Goal: Task Accomplishment & Management: Manage account settings

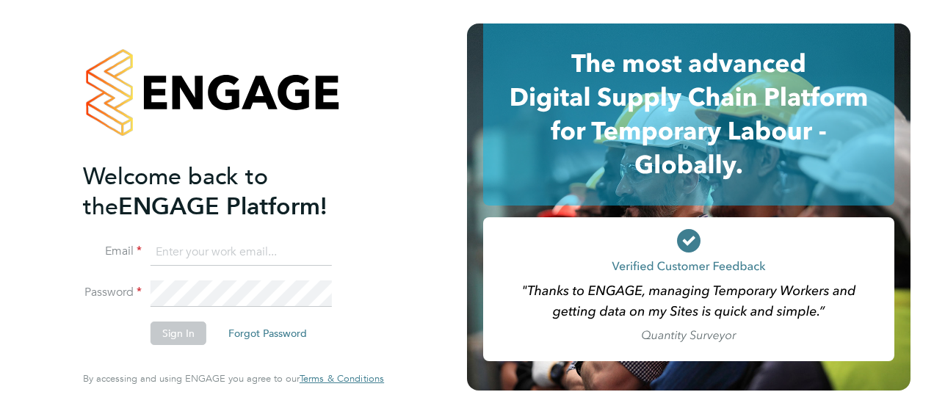
type input "neil.smith1@vistry.co.uk"
click at [167, 341] on button "Sign In" at bounding box center [178, 333] width 56 height 23
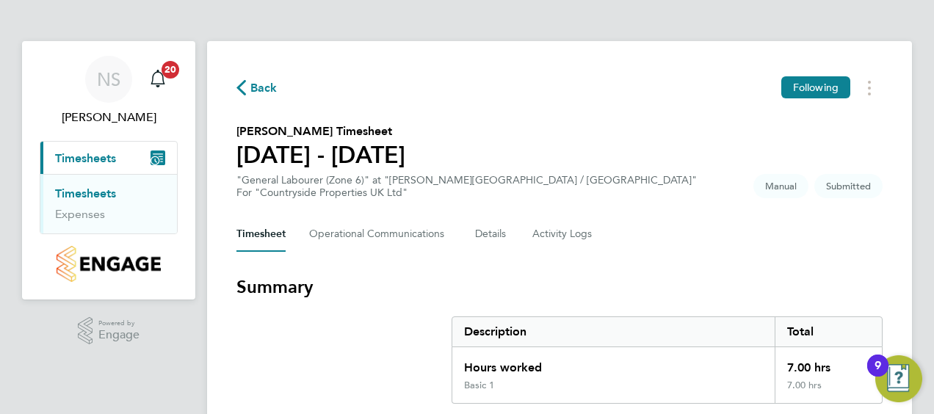
click at [804, 217] on div "Timesheet Operational Communications Details Activity Logs" at bounding box center [559, 234] width 646 height 35
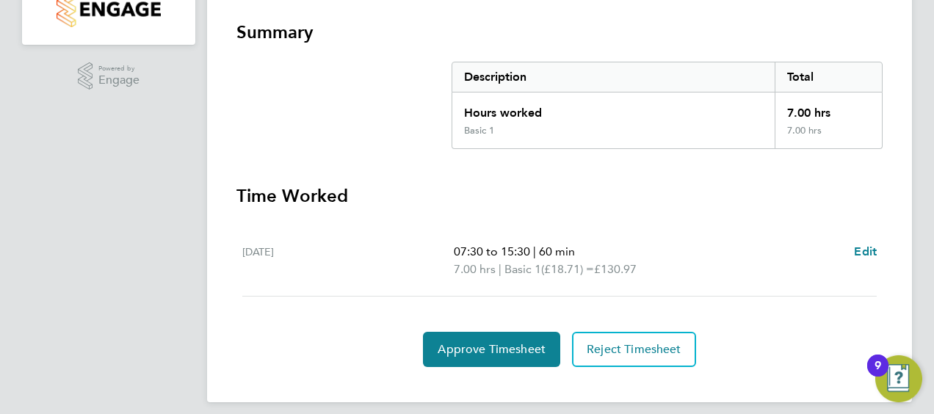
scroll to position [265, 0]
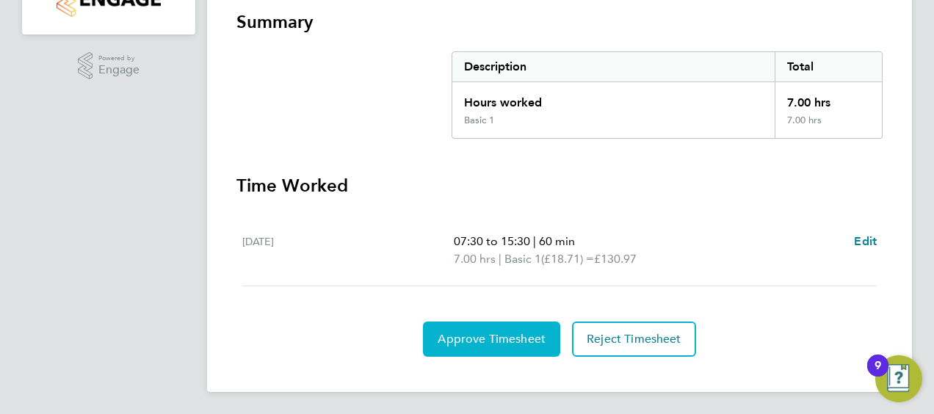
click at [477, 341] on span "Approve Timesheet" at bounding box center [492, 339] width 108 height 15
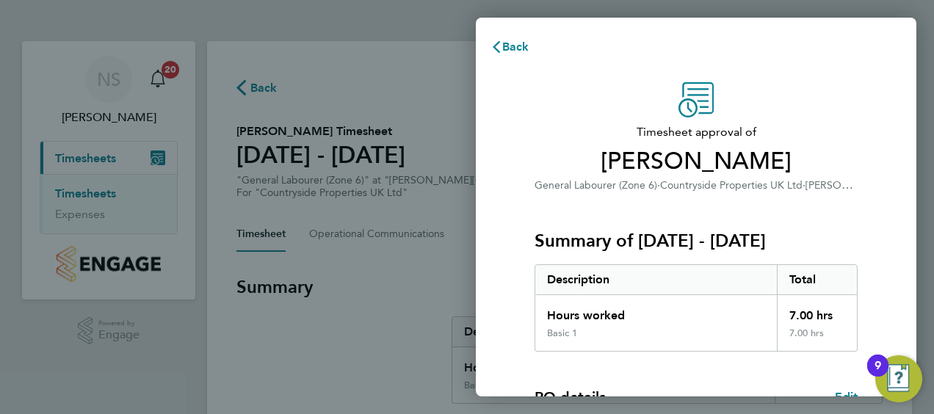
click at [758, 172] on span "Lucas Rocholl" at bounding box center [695, 161] width 323 height 29
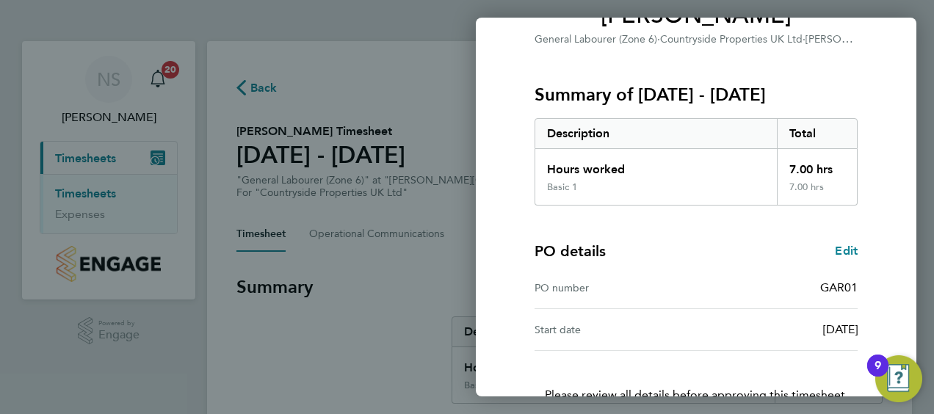
scroll to position [246, 0]
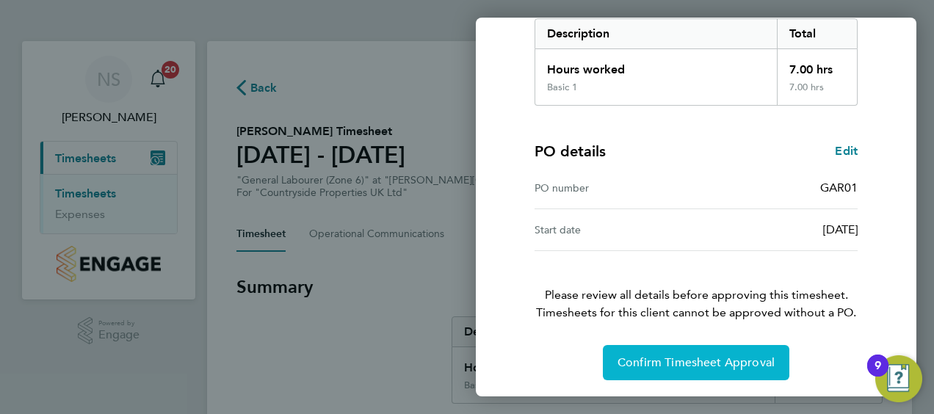
click at [662, 366] on span "Confirm Timesheet Approval" at bounding box center [695, 362] width 157 height 15
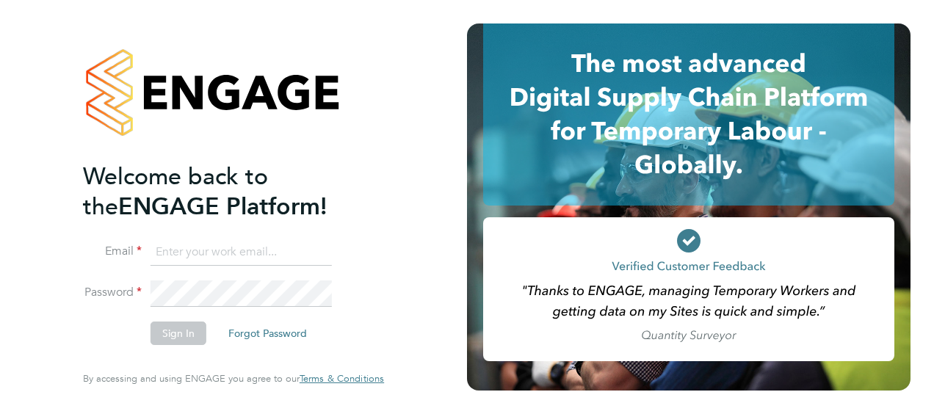
type input "[PERSON_NAME][EMAIL_ADDRESS][DOMAIN_NAME]"
click at [184, 335] on button "Sign In" at bounding box center [178, 333] width 56 height 23
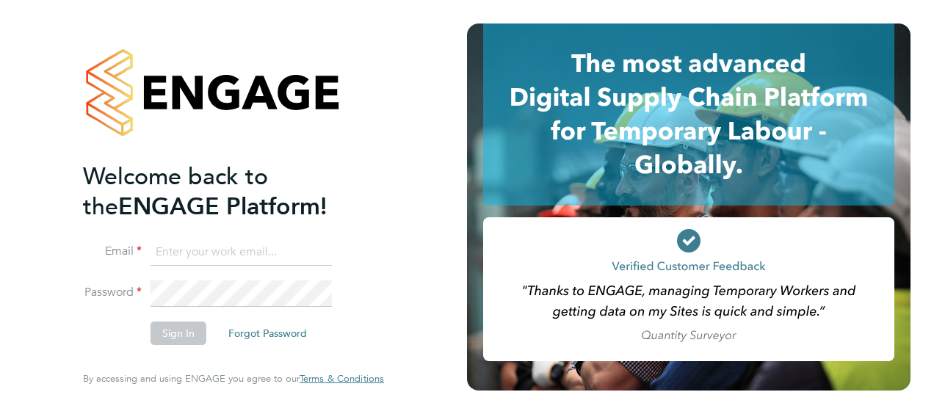
type input "neil.smith1@vistry.co.uk"
click at [181, 326] on button "Sign In" at bounding box center [178, 333] width 56 height 23
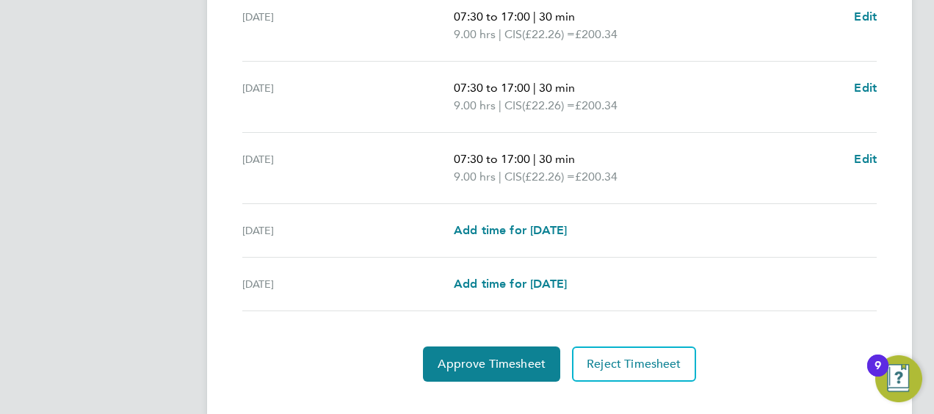
scroll to position [656, 0]
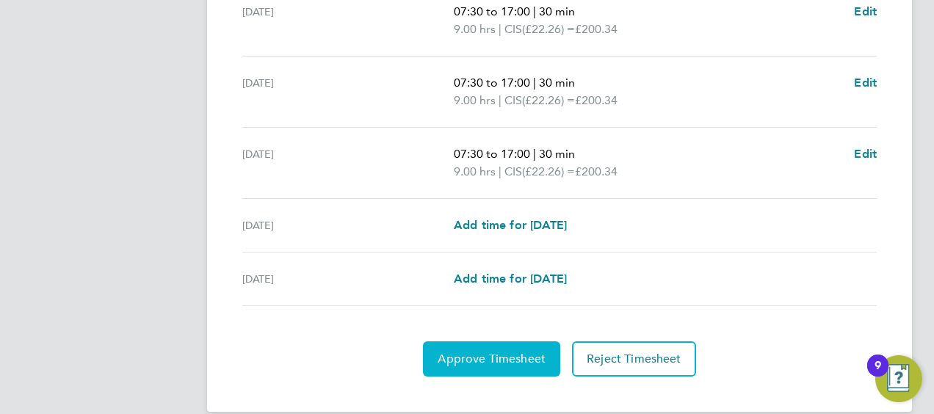
click at [476, 352] on span "Approve Timesheet" at bounding box center [492, 359] width 108 height 15
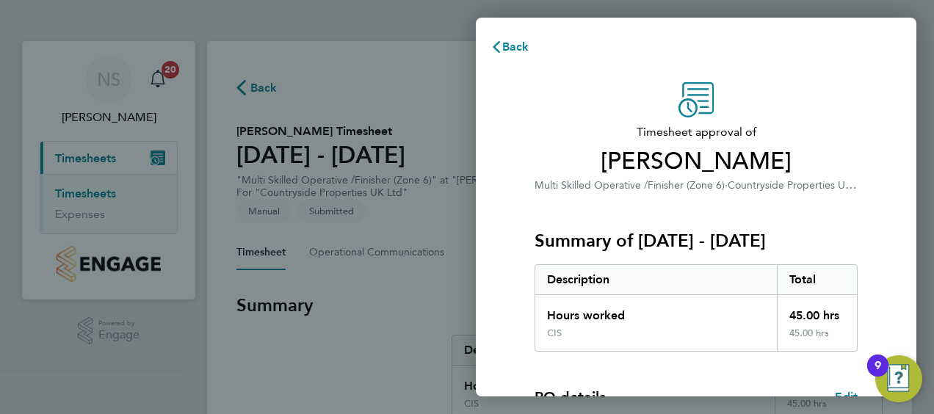
click at [692, 218] on div "Summary of [DATE] - [DATE] Description Total Hours worked 45.00 hrs CIS 45.00 h…" at bounding box center [695, 273] width 323 height 158
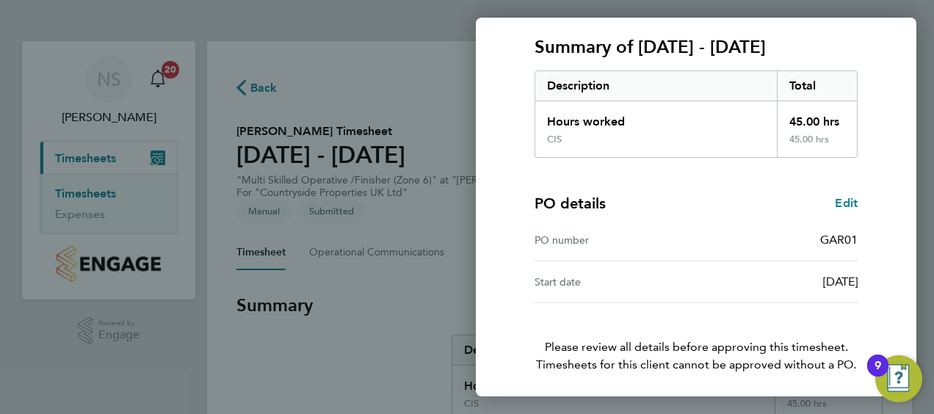
scroll to position [246, 0]
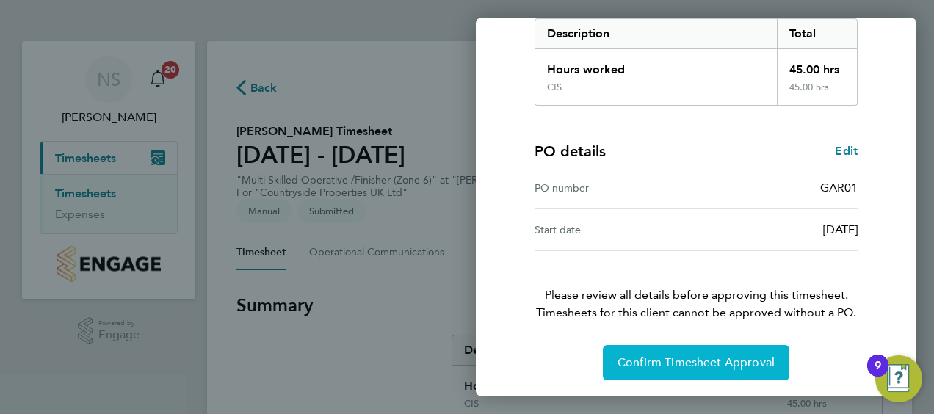
click at [682, 349] on button "Confirm Timesheet Approval" at bounding box center [696, 362] width 186 height 35
